Goal: Check status

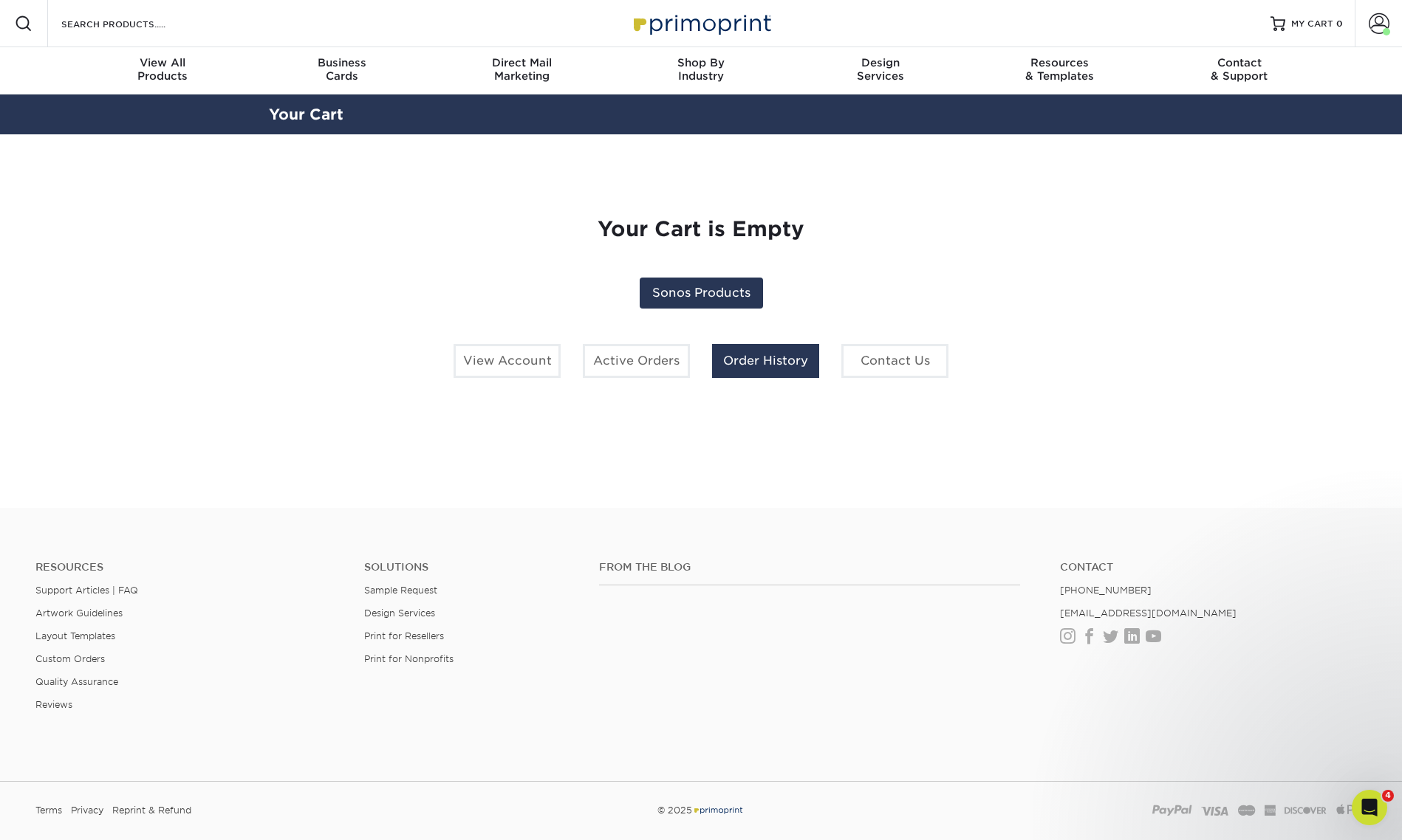
click at [747, 352] on link "Order History" at bounding box center [765, 361] width 107 height 34
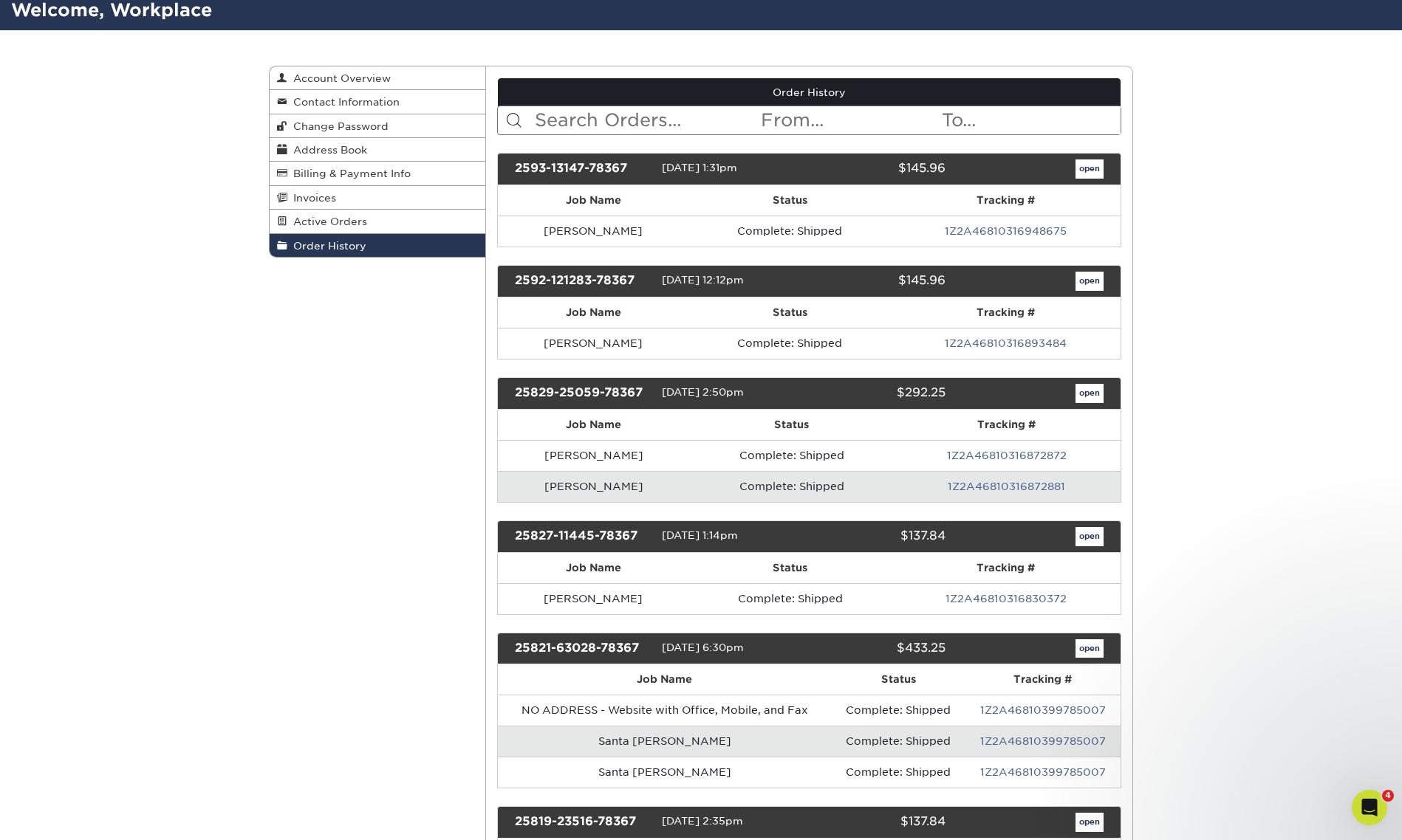
click at [875, 497] on td "Complete: Shipped" at bounding box center [791, 486] width 203 height 31
click at [834, 488] on td "Complete: Shipped" at bounding box center [791, 486] width 203 height 31
click at [989, 484] on link "1Z2A46810316872881" at bounding box center [1006, 486] width 117 height 11
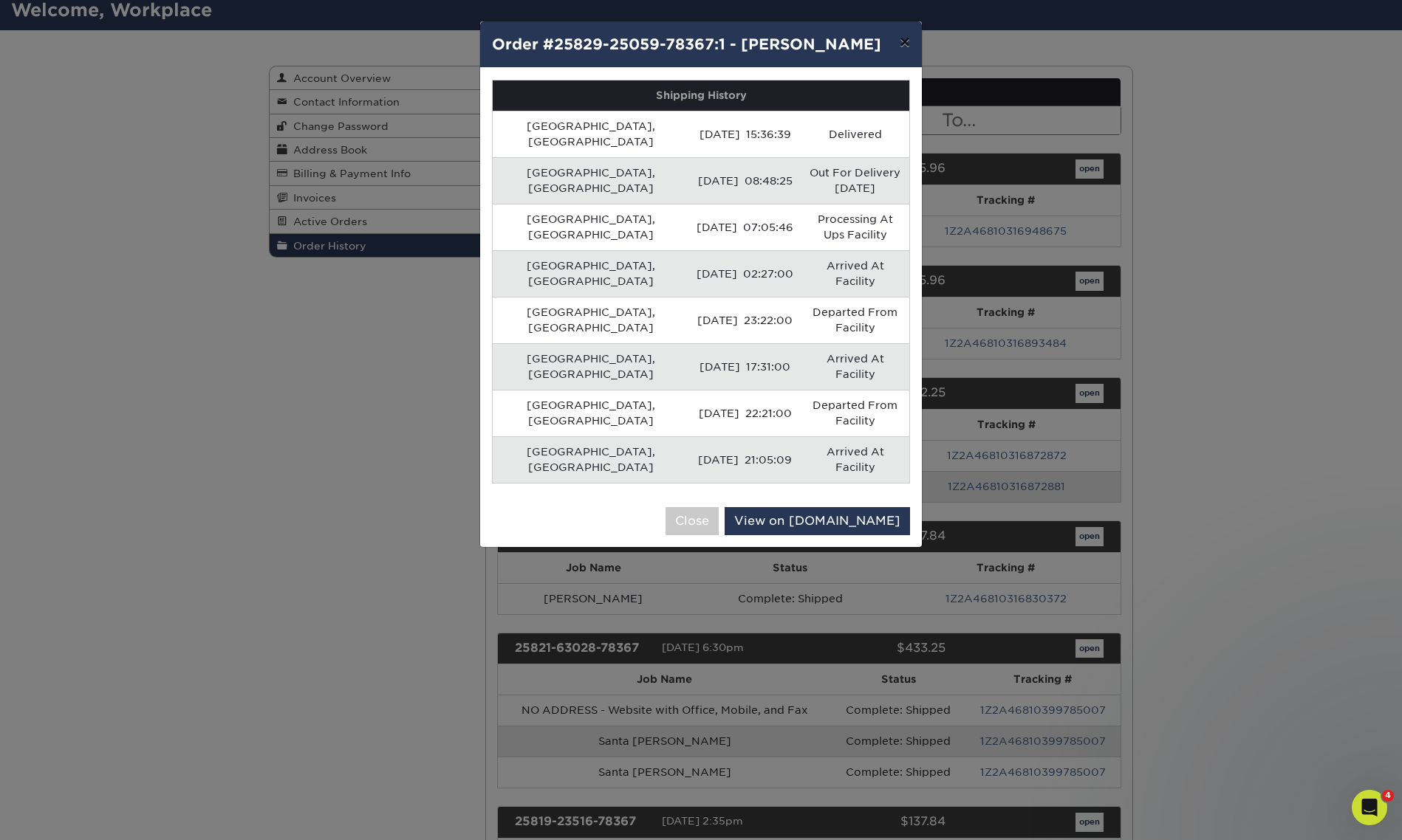
click at [901, 41] on button "×" at bounding box center [904, 42] width 34 height 41
